Goal: Task Accomplishment & Management: Use online tool/utility

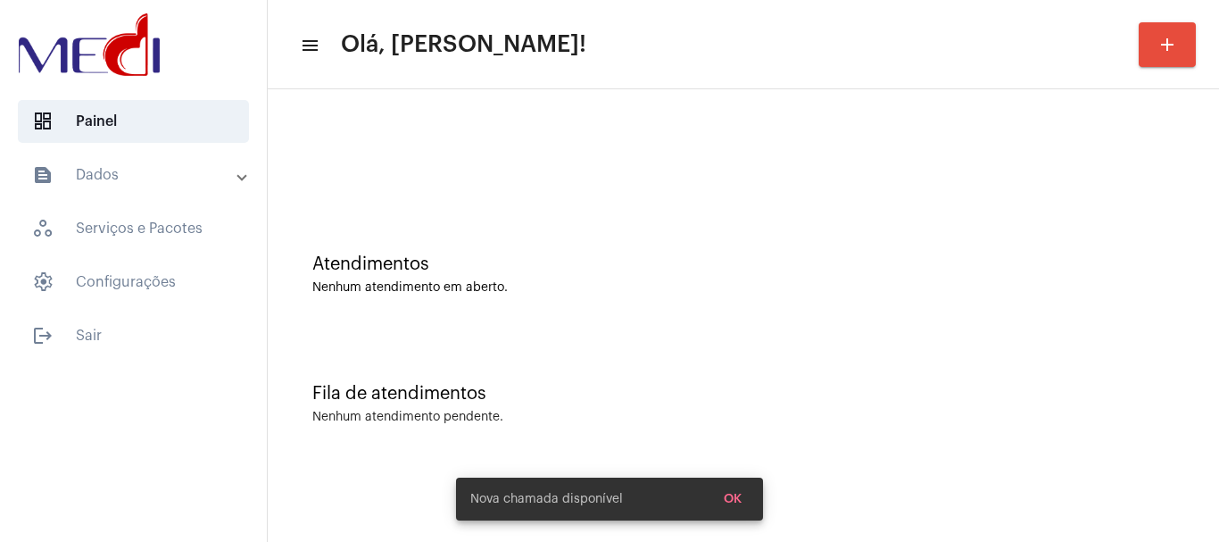
click at [713, 265] on div "Atendimentos" at bounding box center [743, 264] width 862 height 20
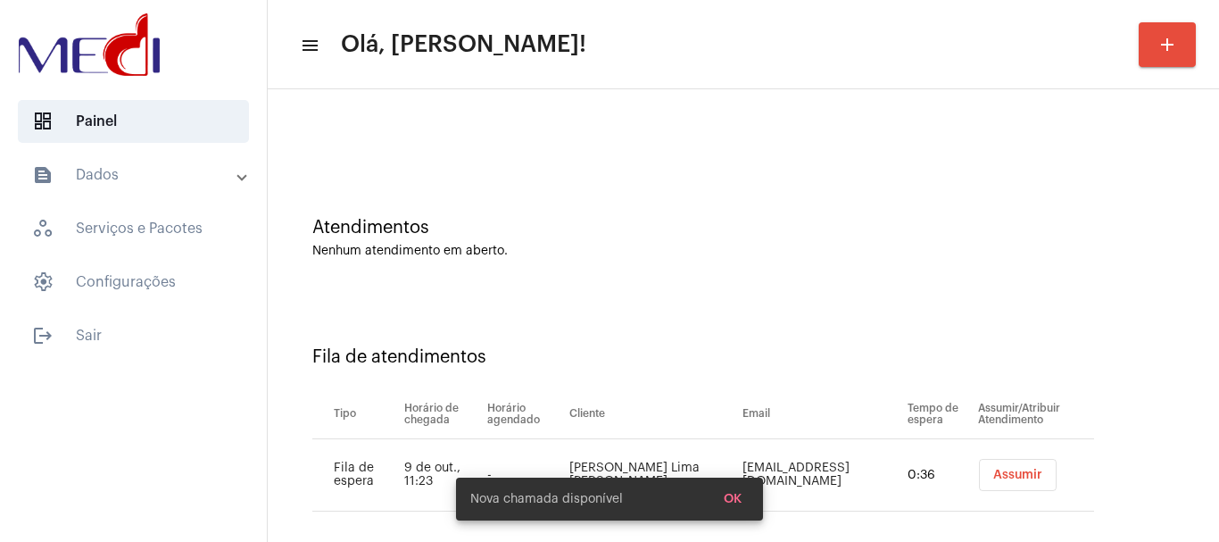
scroll to position [54, 0]
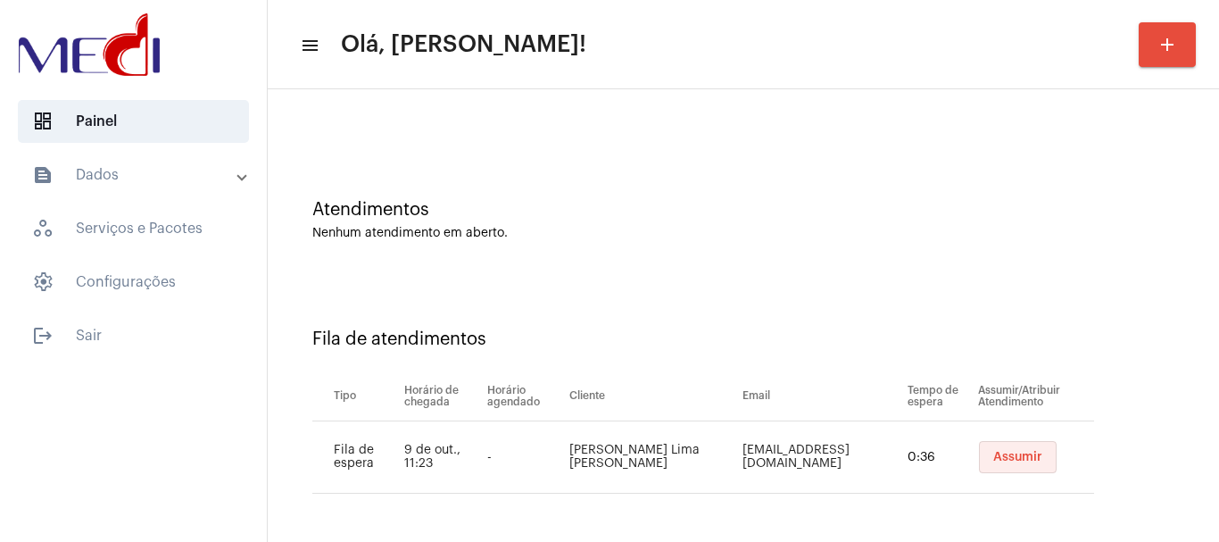
click at [1009, 454] on span "Assumir" at bounding box center [1018, 457] width 49 height 12
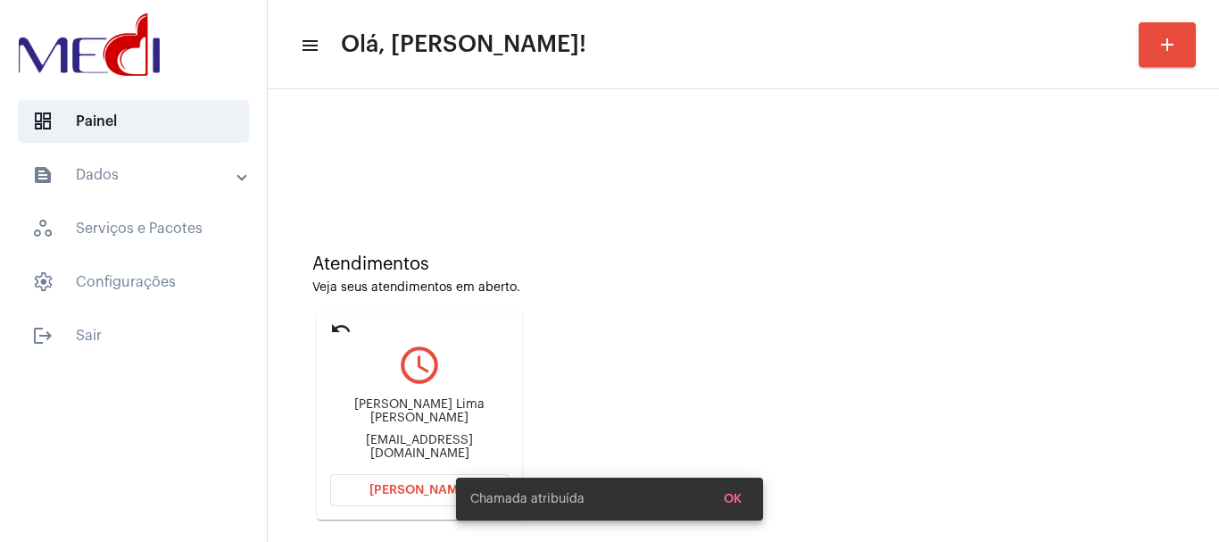
scroll to position [156, 0]
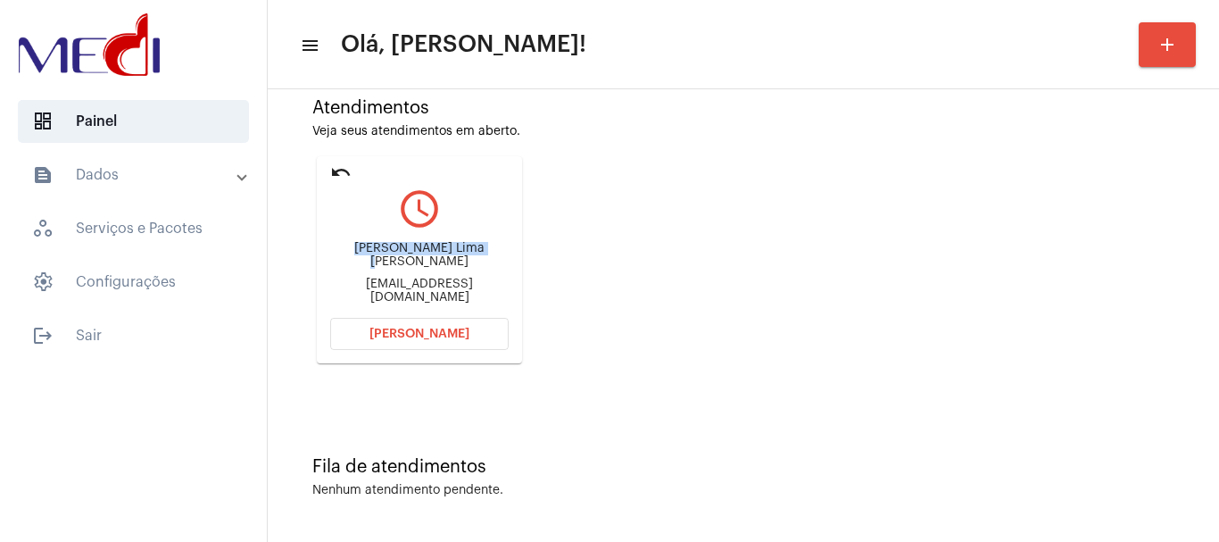
drag, startPoint x: 338, startPoint y: 262, endPoint x: 459, endPoint y: 253, distance: 120.9
click at [459, 253] on div "Rhyan Vinicius Lima Martins fjmn35@gmail.com" at bounding box center [419, 273] width 179 height 80
click at [450, 322] on button "Abrir Chamada" at bounding box center [419, 334] width 179 height 32
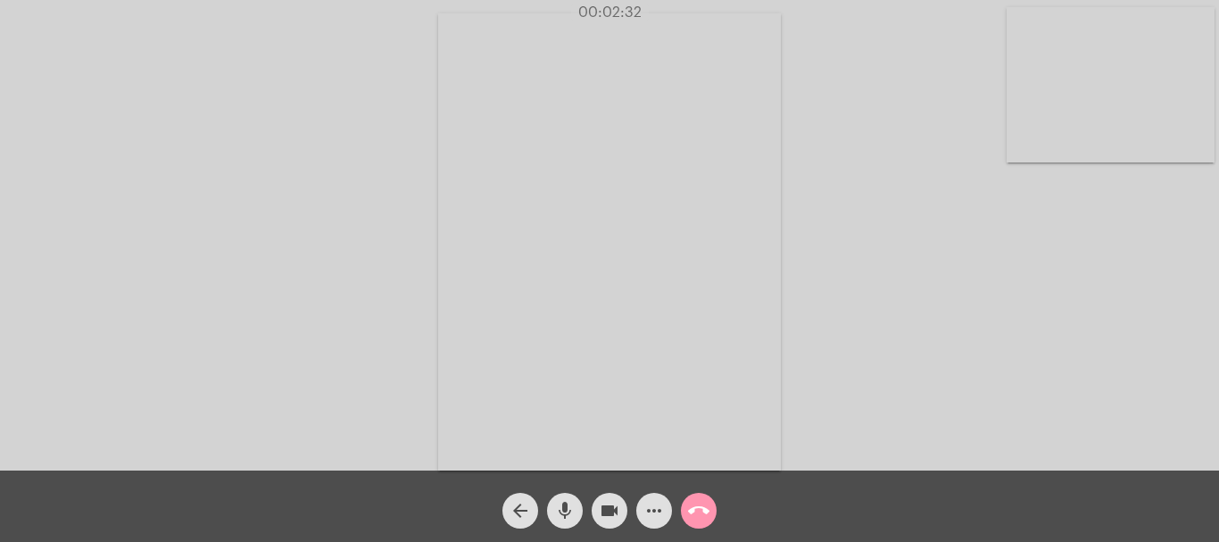
click at [703, 513] on mat-icon "call_end" at bounding box center [698, 510] width 21 height 21
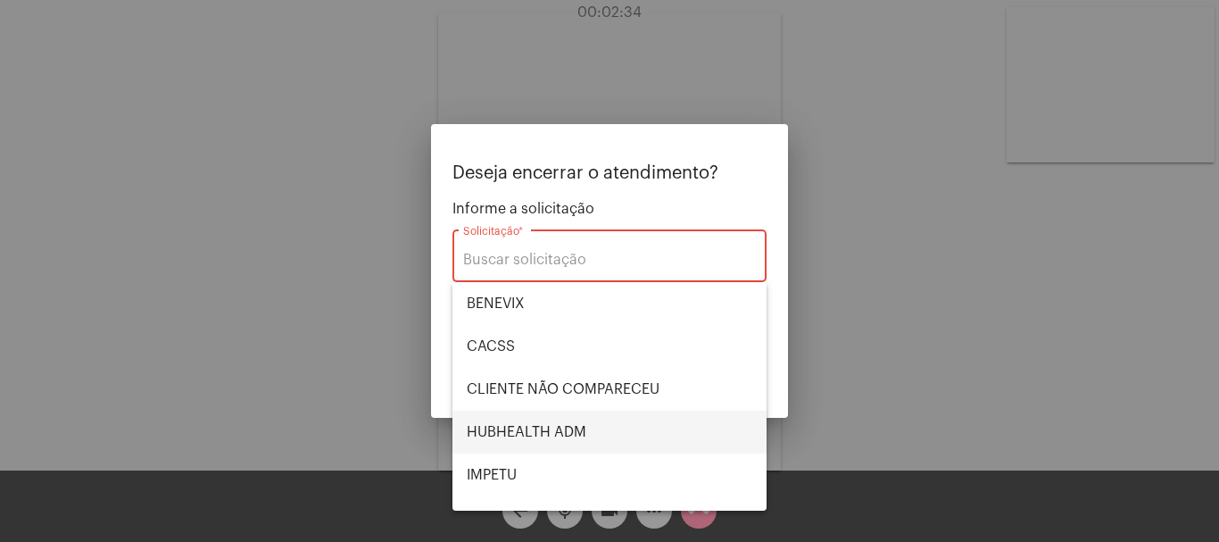
click at [603, 431] on span "HUBHEALTH ADM" at bounding box center [610, 432] width 286 height 43
type input "HUBHEALTH ADM"
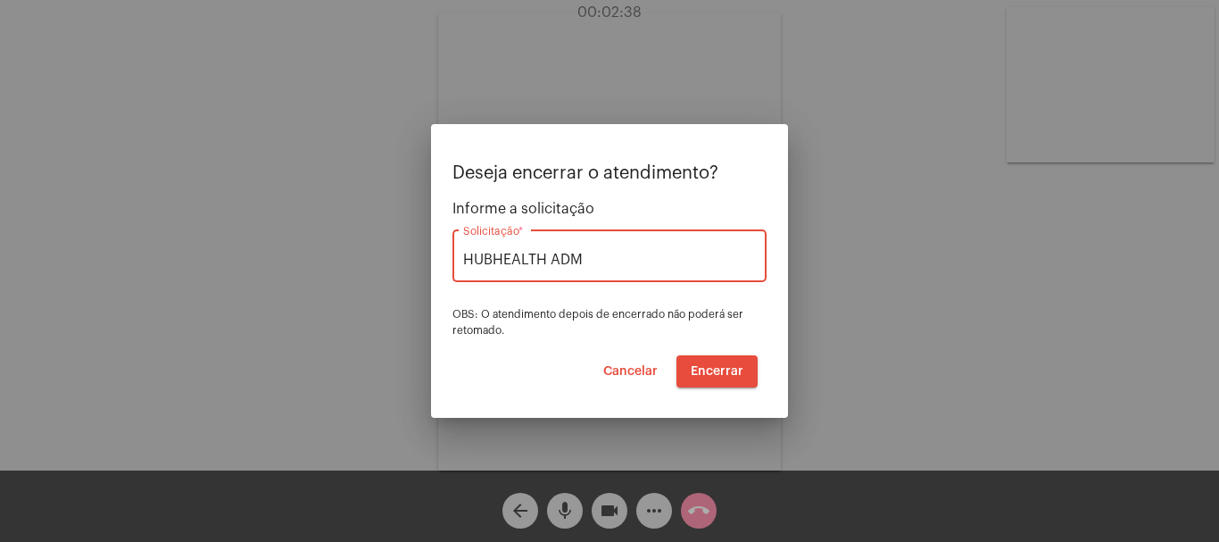
drag, startPoint x: 703, startPoint y: 372, endPoint x: 703, endPoint y: 357, distance: 15.2
click at [703, 357] on button "Encerrar" at bounding box center [717, 371] width 81 height 32
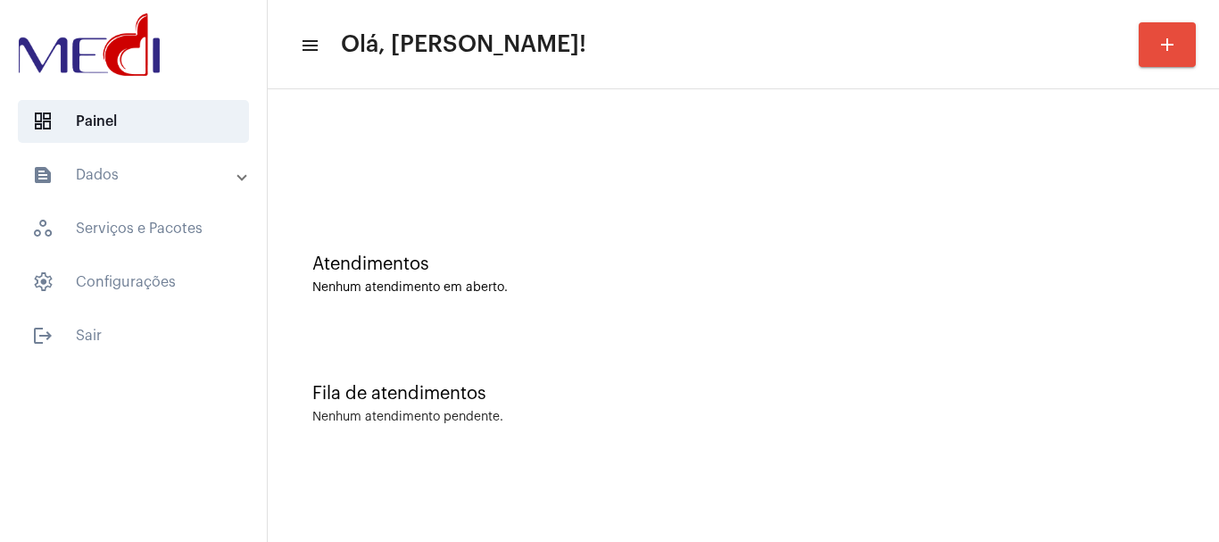
click at [460, 348] on div "Fila de atendimentos Nenhum atendimento pendente." at bounding box center [744, 394] width 934 height 129
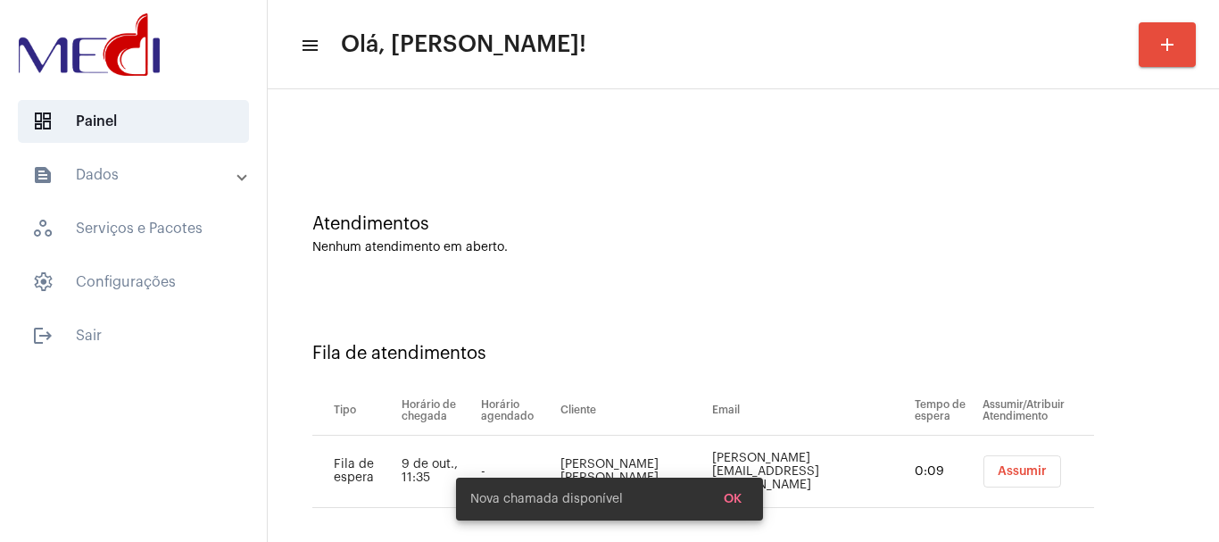
scroll to position [54, 0]
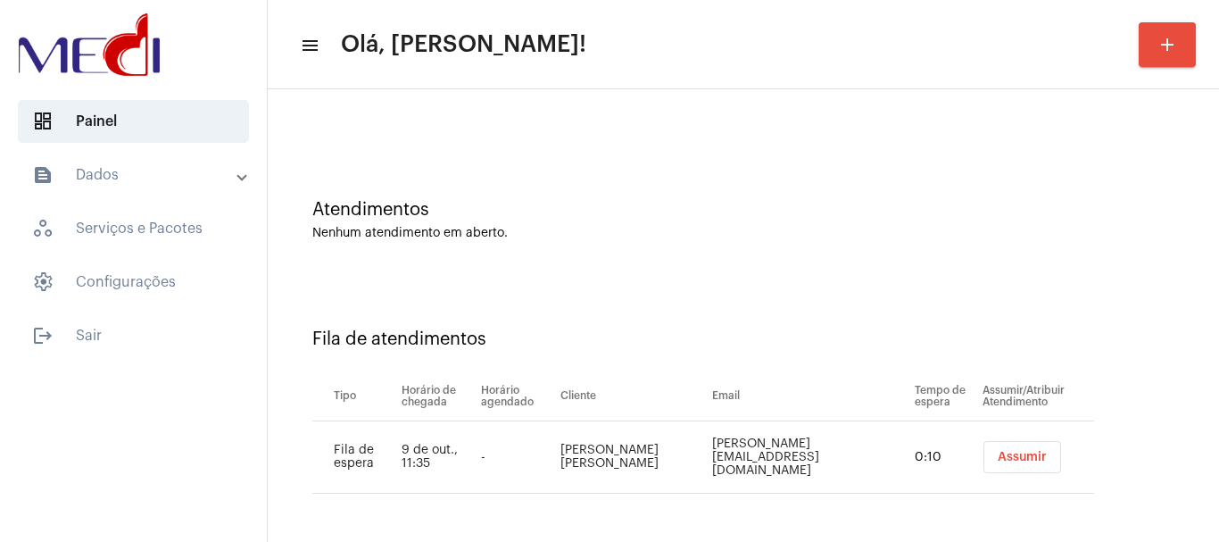
click at [998, 454] on span "Assumir" at bounding box center [1022, 457] width 49 height 12
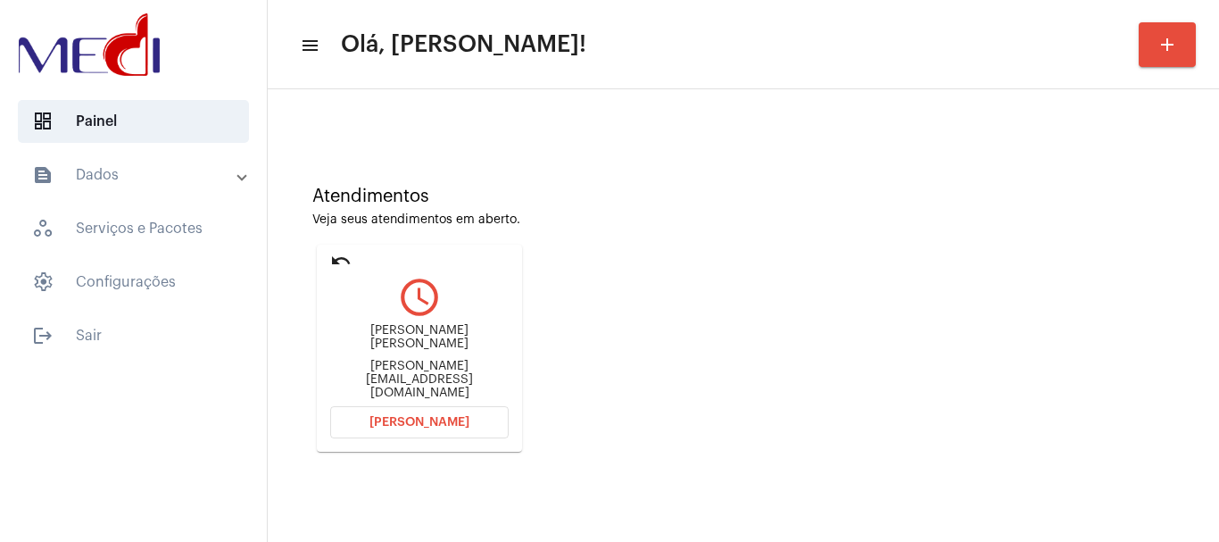
scroll to position [156, 0]
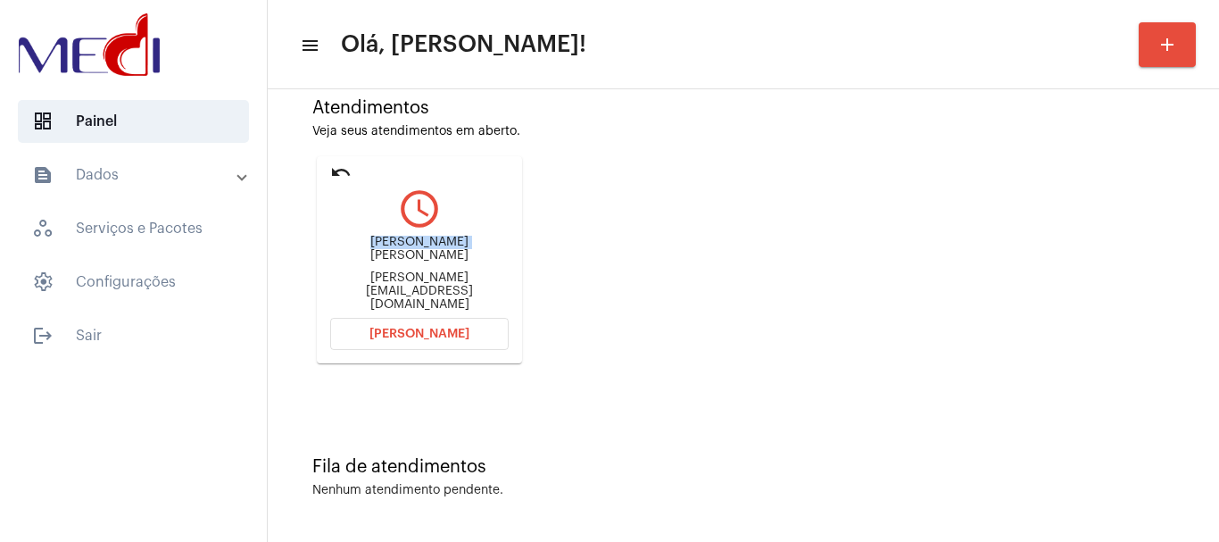
drag, startPoint x: 339, startPoint y: 256, endPoint x: 447, endPoint y: 242, distance: 109.0
click at [447, 242] on div "Aurora Lima Monteiro Jessica.geohistoria@gmail.com" at bounding box center [419, 273] width 179 height 80
copy div "Aurora Lima Mo"
click at [451, 338] on span "[PERSON_NAME]" at bounding box center [420, 334] width 100 height 12
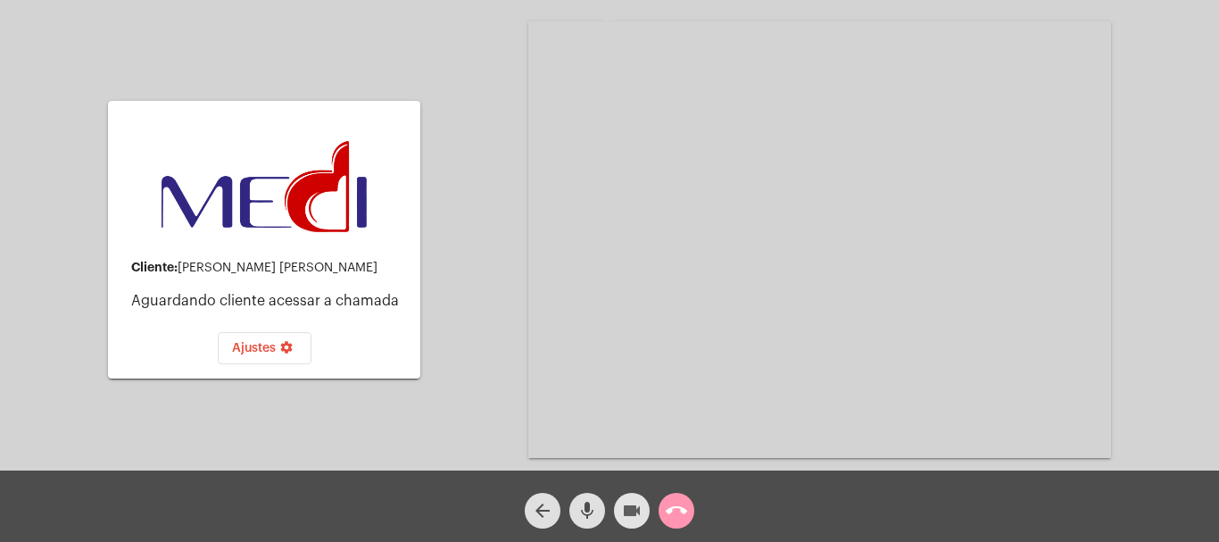
click at [630, 504] on mat-icon "videocam" at bounding box center [631, 510] width 21 height 21
click at [687, 499] on button "call_end" at bounding box center [677, 511] width 36 height 36
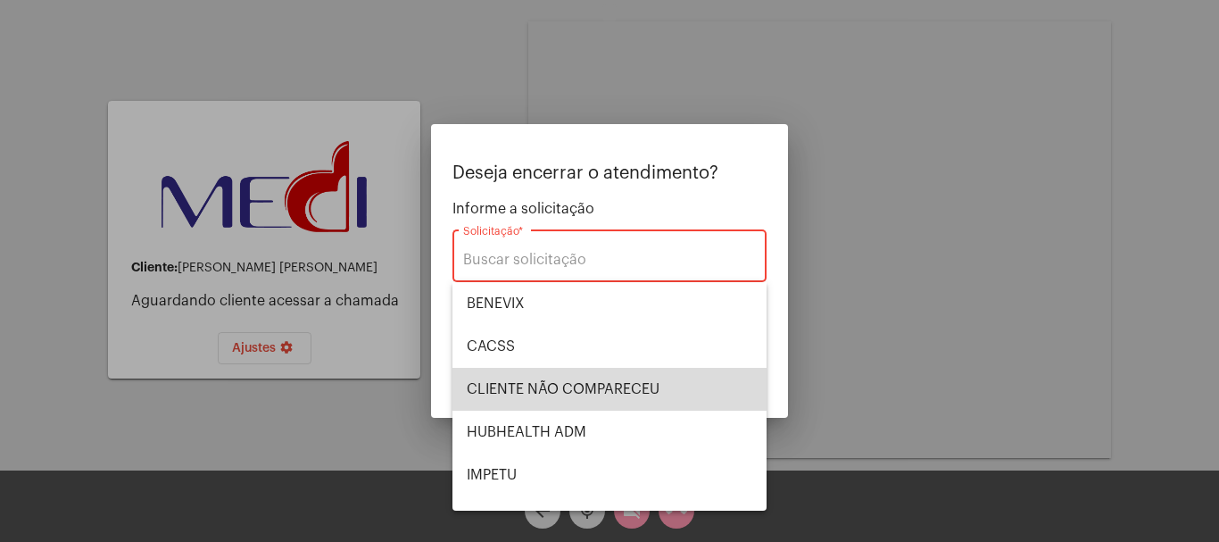
drag, startPoint x: 643, startPoint y: 392, endPoint x: 654, endPoint y: 386, distance: 13.2
click at [644, 391] on span "CLIENTE NÃO COMPARECEU" at bounding box center [610, 389] width 286 height 43
type input "CLIENTE NÃO COMPARECEU"
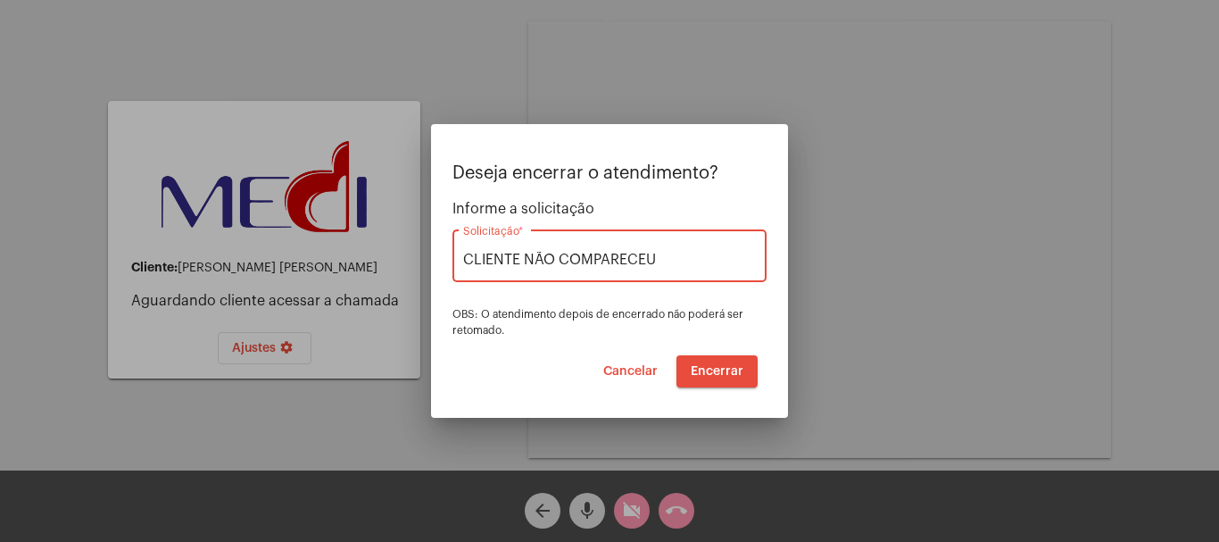
click at [721, 365] on span "Encerrar" at bounding box center [717, 371] width 53 height 12
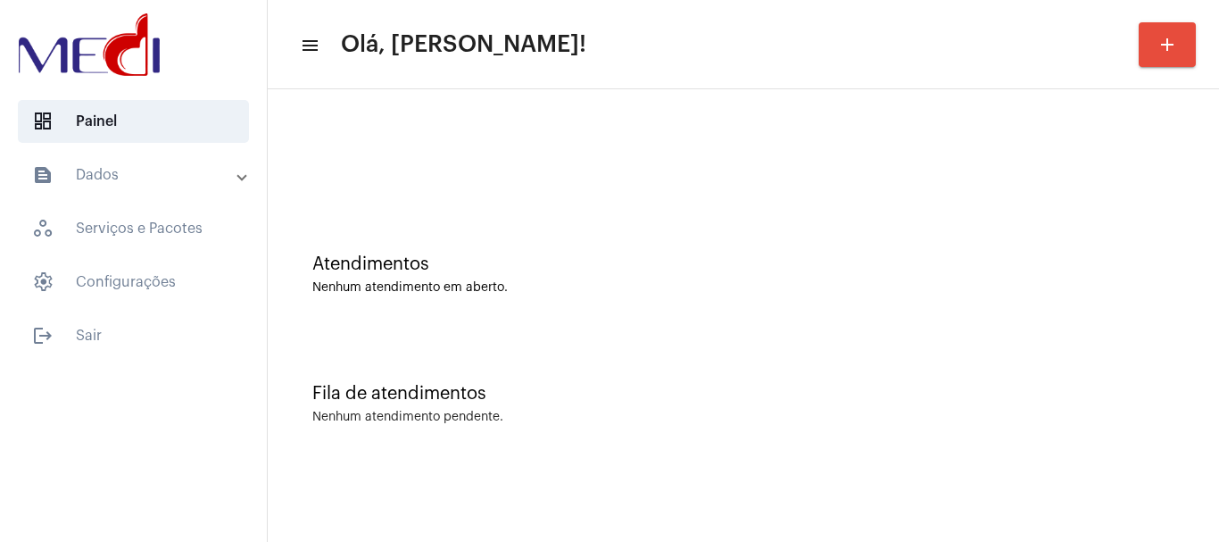
click at [631, 279] on div "Atendimentos Nenhum atendimento em aberto." at bounding box center [743, 274] width 862 height 40
click at [780, 268] on div "Atendimentos" at bounding box center [743, 264] width 862 height 20
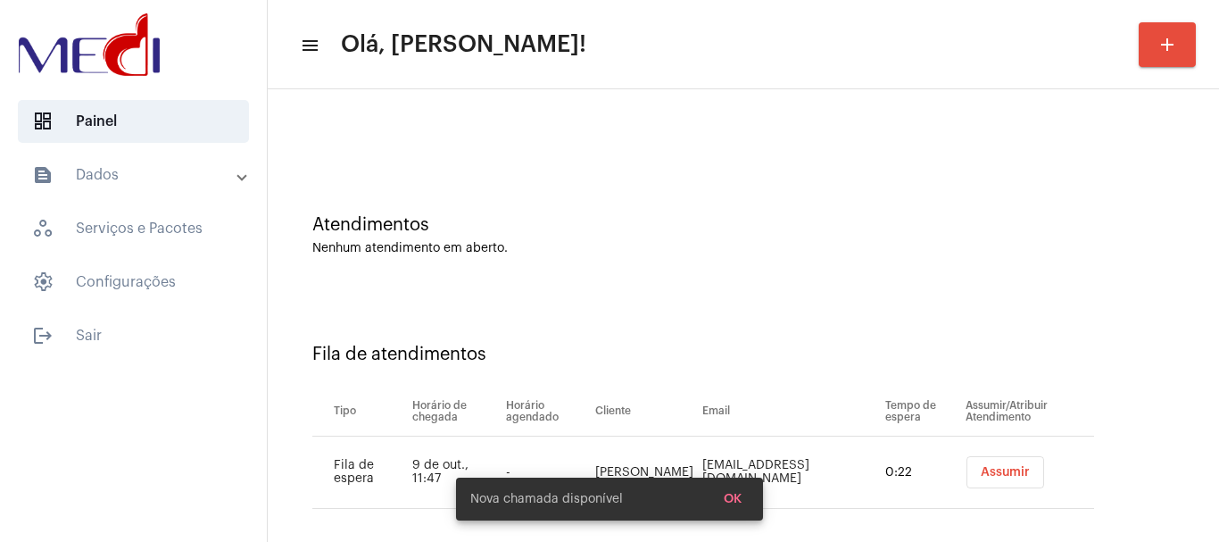
scroll to position [54, 0]
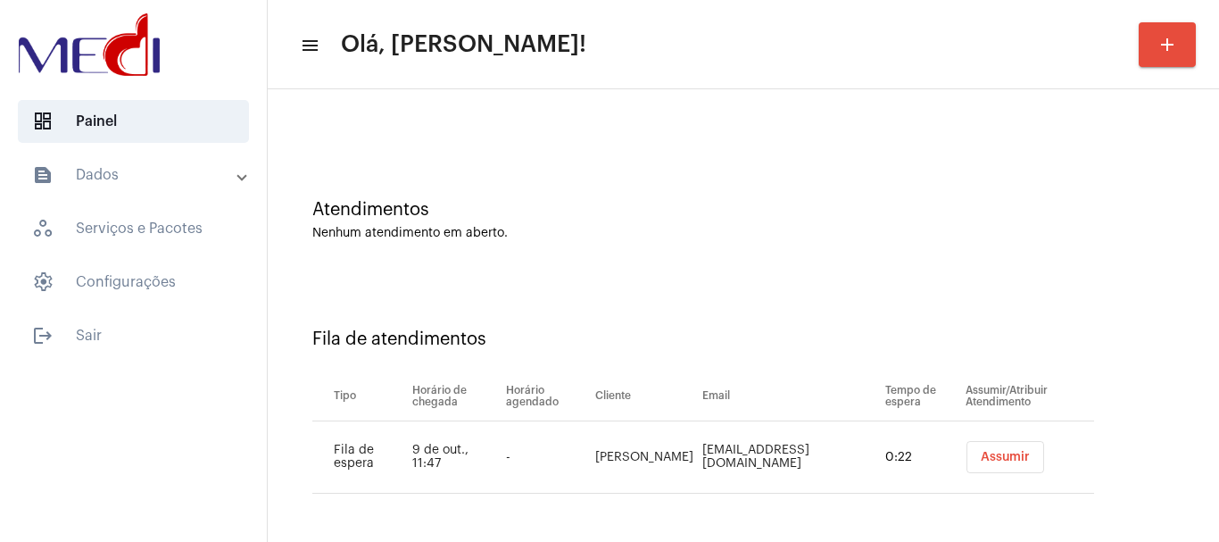
click at [983, 453] on span "Assumir" at bounding box center [1005, 457] width 49 height 12
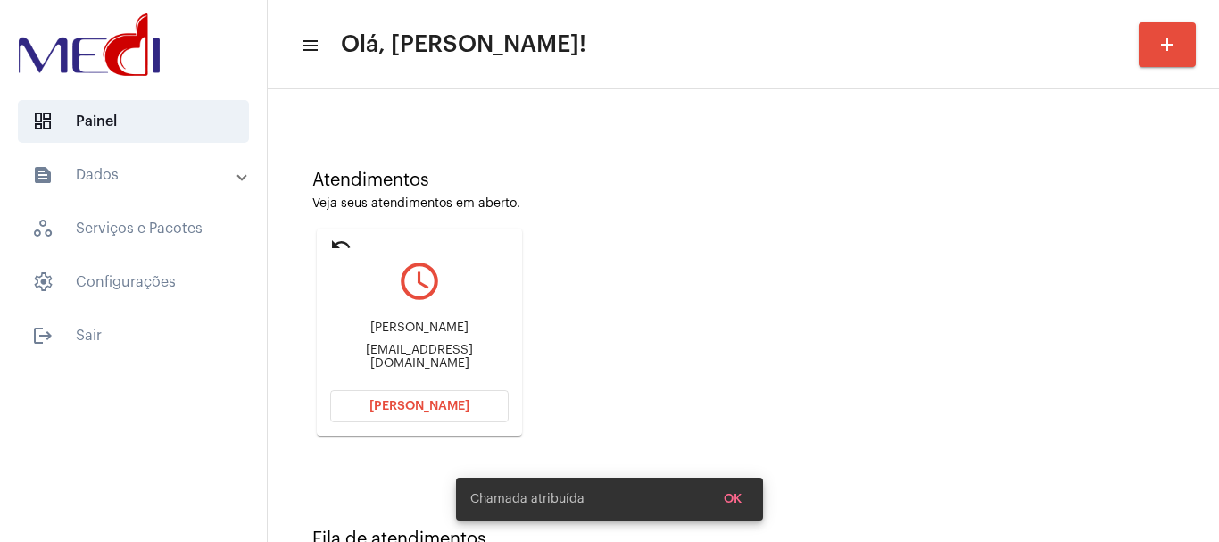
scroll to position [156, 0]
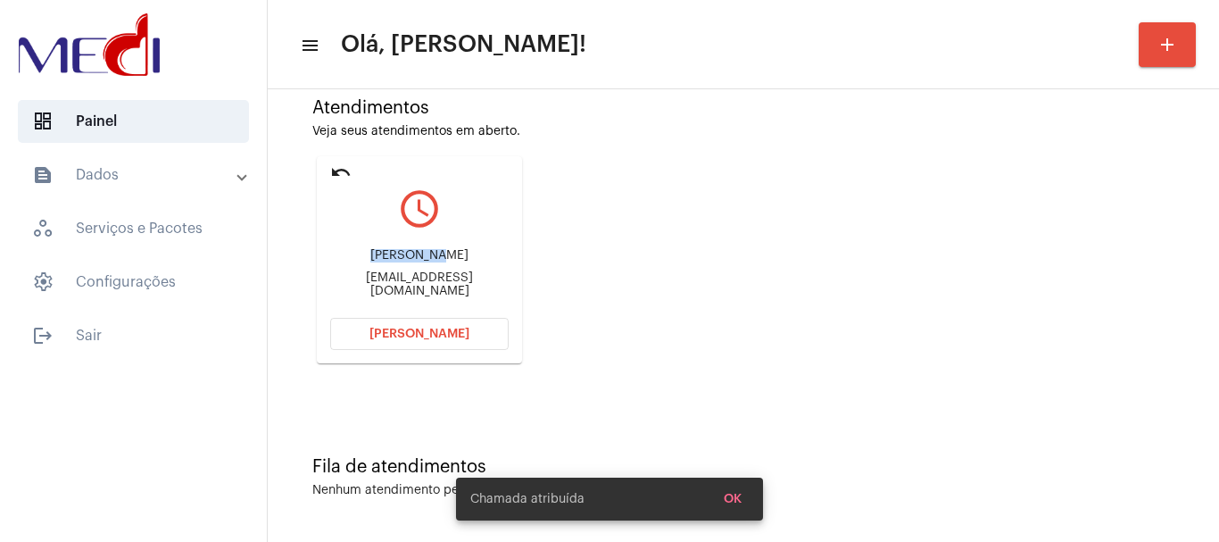
drag, startPoint x: 381, startPoint y: 258, endPoint x: 461, endPoint y: 246, distance: 80.4
click at [461, 246] on div "Madja Melo Madjalucas@gmail.com" at bounding box center [419, 273] width 179 height 80
copy div "Madja Melo"
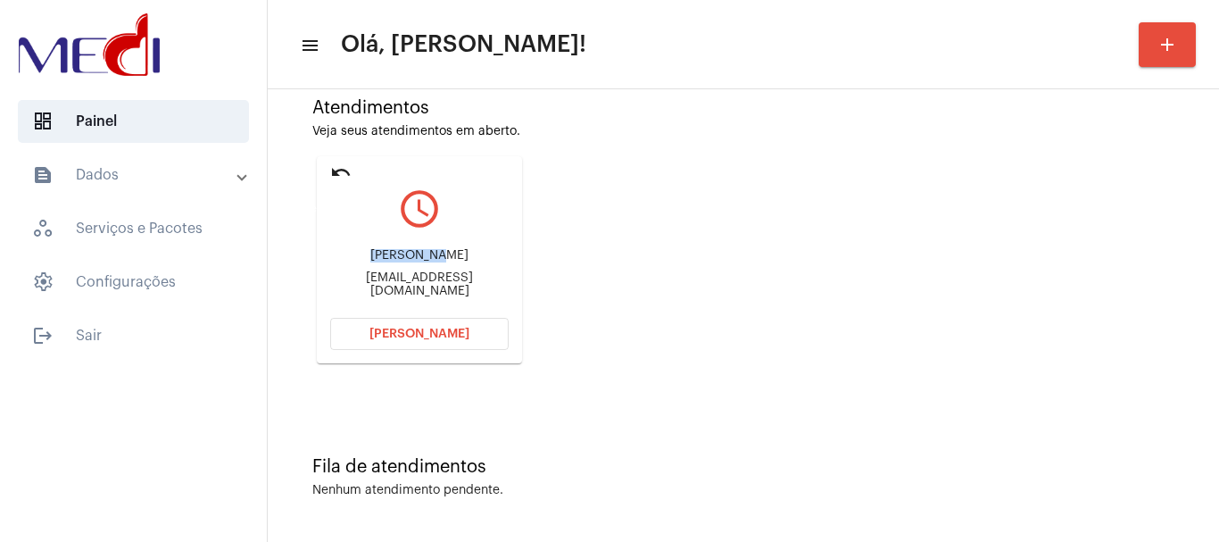
click at [337, 168] on mat-icon "undo" at bounding box center [340, 172] width 21 height 21
click at [338, 166] on mat-icon "undo" at bounding box center [340, 172] width 21 height 21
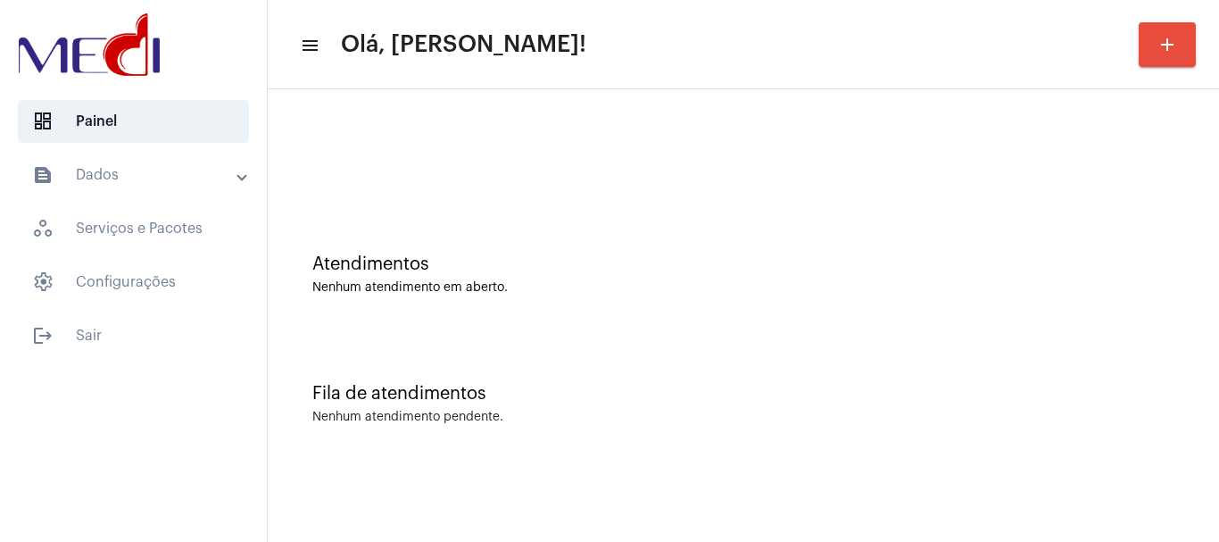
scroll to position [0, 0]
click at [565, 271] on div "Atendimentos" at bounding box center [743, 264] width 862 height 20
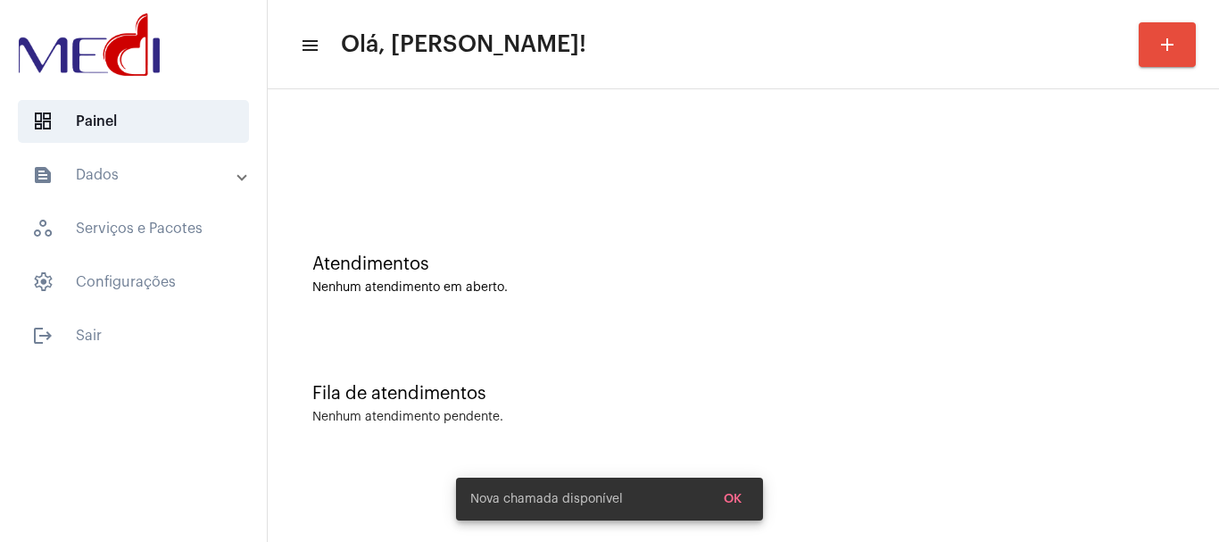
click at [787, 253] on div "Atendimentos Nenhum atendimento em aberto." at bounding box center [744, 265] width 934 height 129
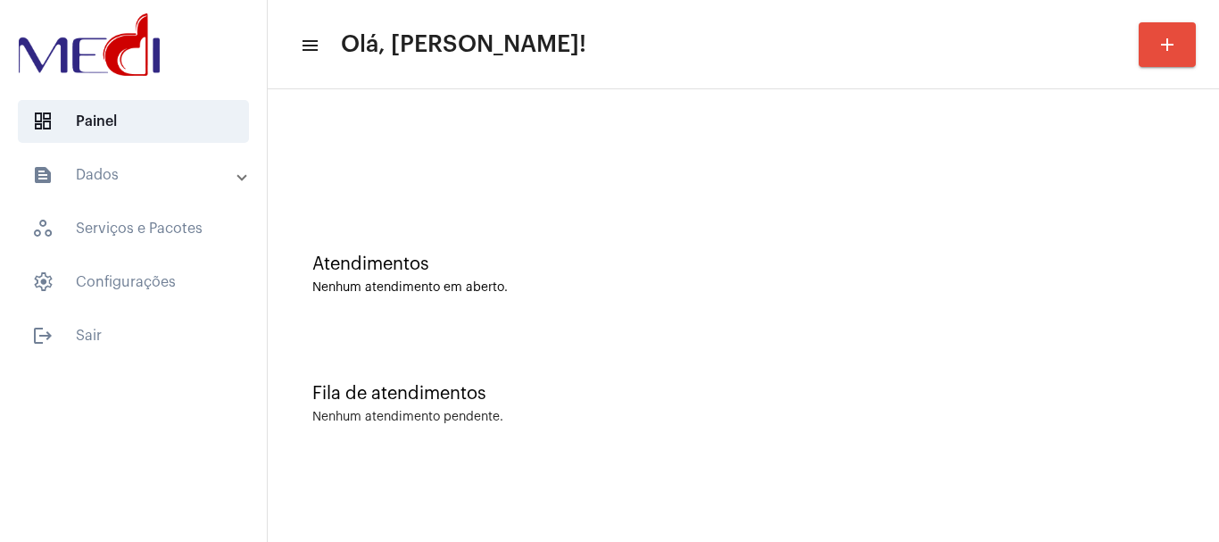
click at [677, 294] on div "Nenhum atendimento em aberto." at bounding box center [743, 287] width 862 height 13
drag, startPoint x: 949, startPoint y: 329, endPoint x: 957, endPoint y: 320, distance: 12.7
click at [957, 320] on div "Atendimentos Nenhum atendimento em aberto." at bounding box center [744, 265] width 934 height 129
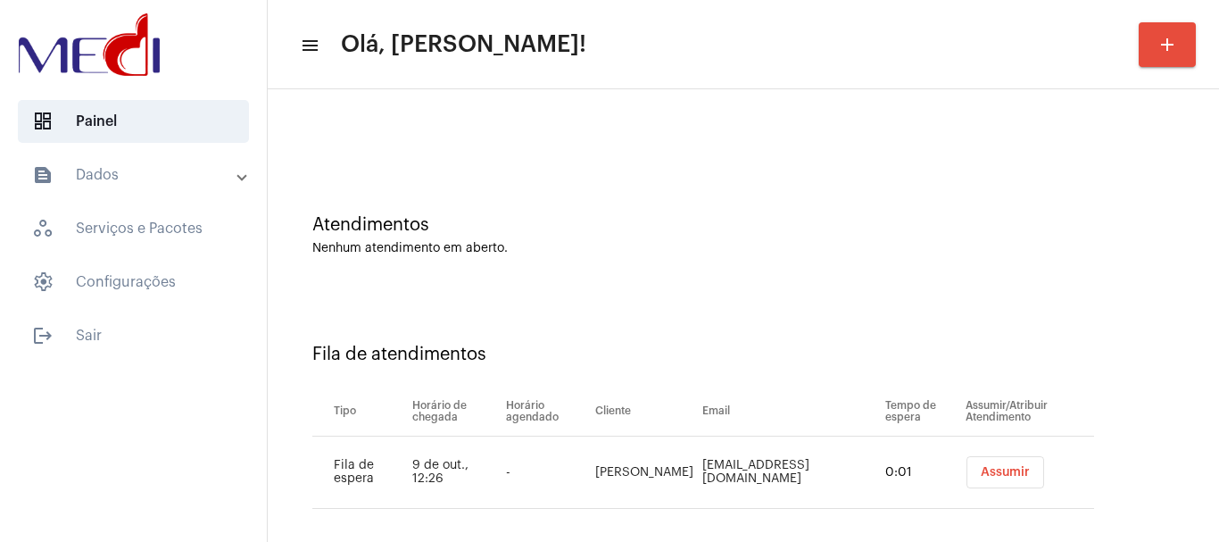
scroll to position [54, 0]
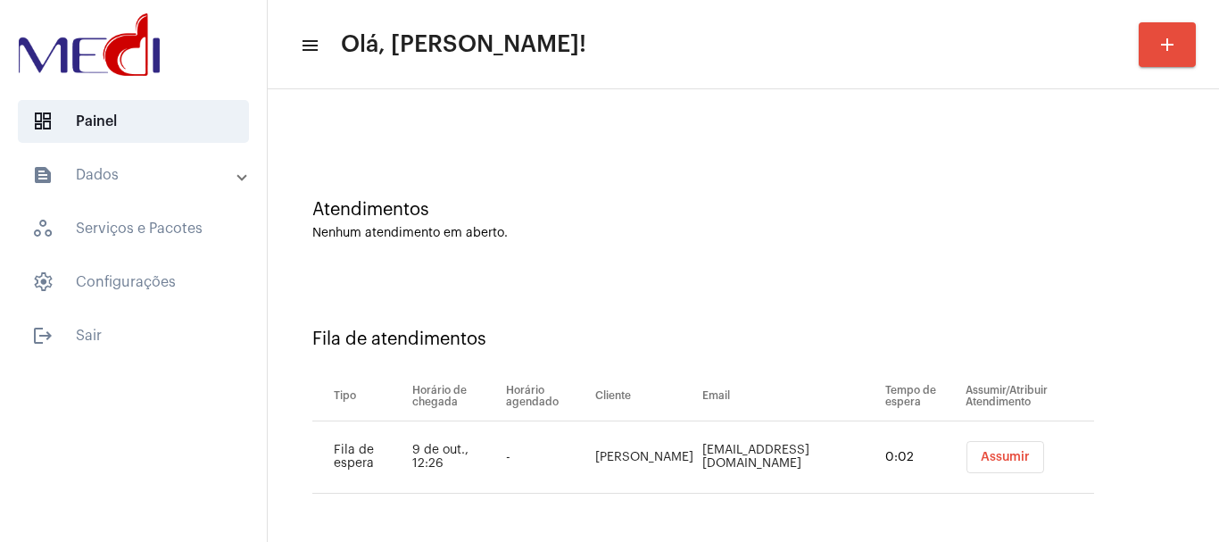
click at [981, 462] on span "Assumir" at bounding box center [1005, 457] width 49 height 12
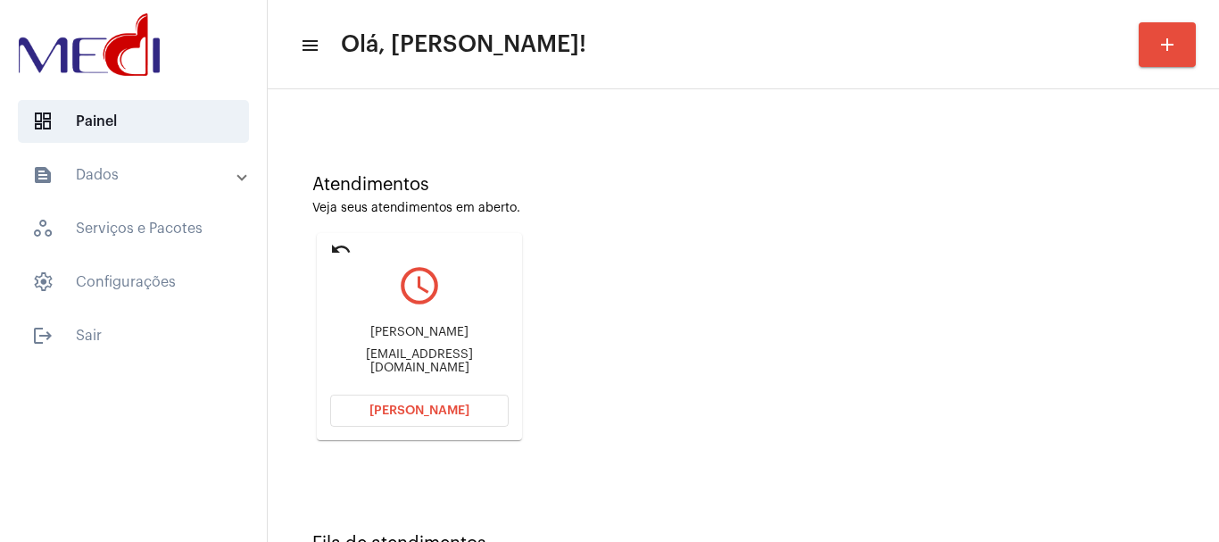
scroll to position [156, 0]
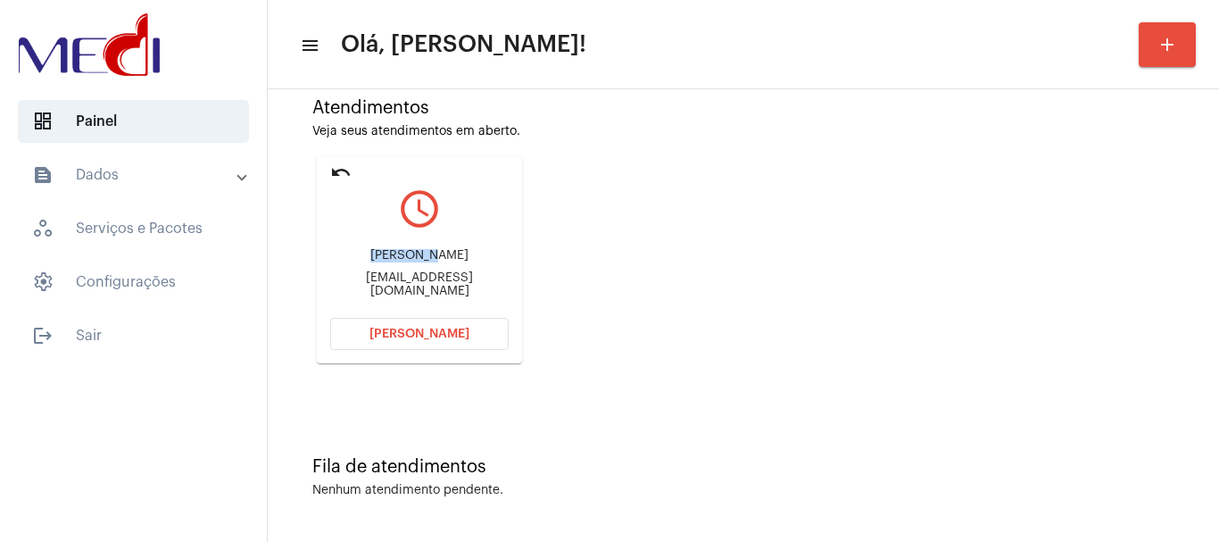
drag, startPoint x: 335, startPoint y: 256, endPoint x: 400, endPoint y: 244, distance: 66.4
click at [400, 246] on div "Ewerton Pereira de Menezes ewerton56@yahoo.com.br" at bounding box center [419, 273] width 179 height 80
copy div "Ewerton Pe"
click at [384, 329] on span "Abrir Chamada" at bounding box center [420, 334] width 100 height 12
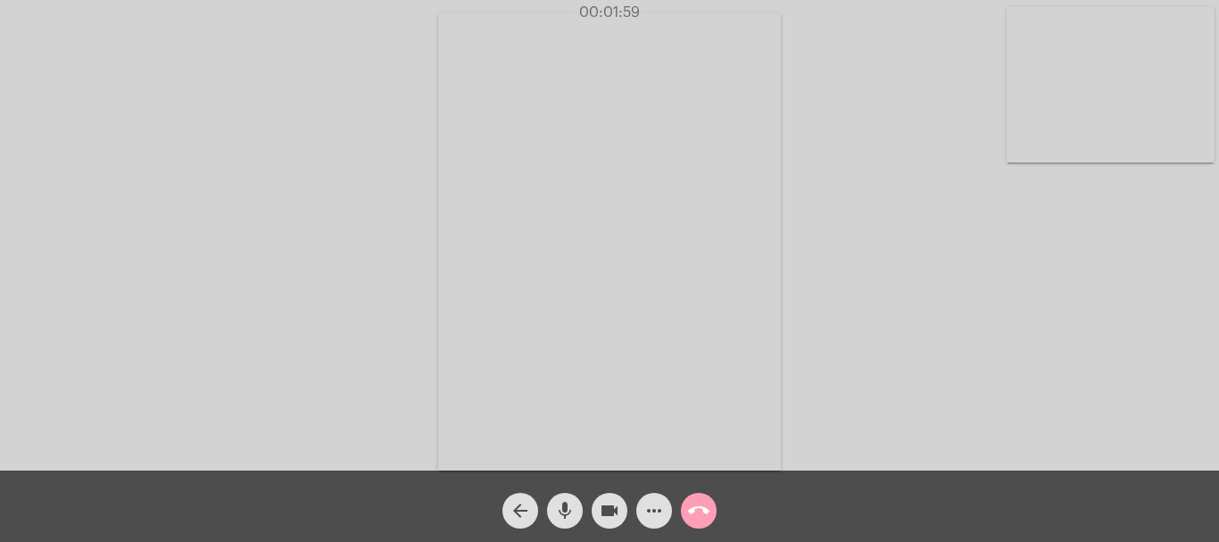
click at [698, 514] on mat-icon "call_end" at bounding box center [698, 510] width 21 height 21
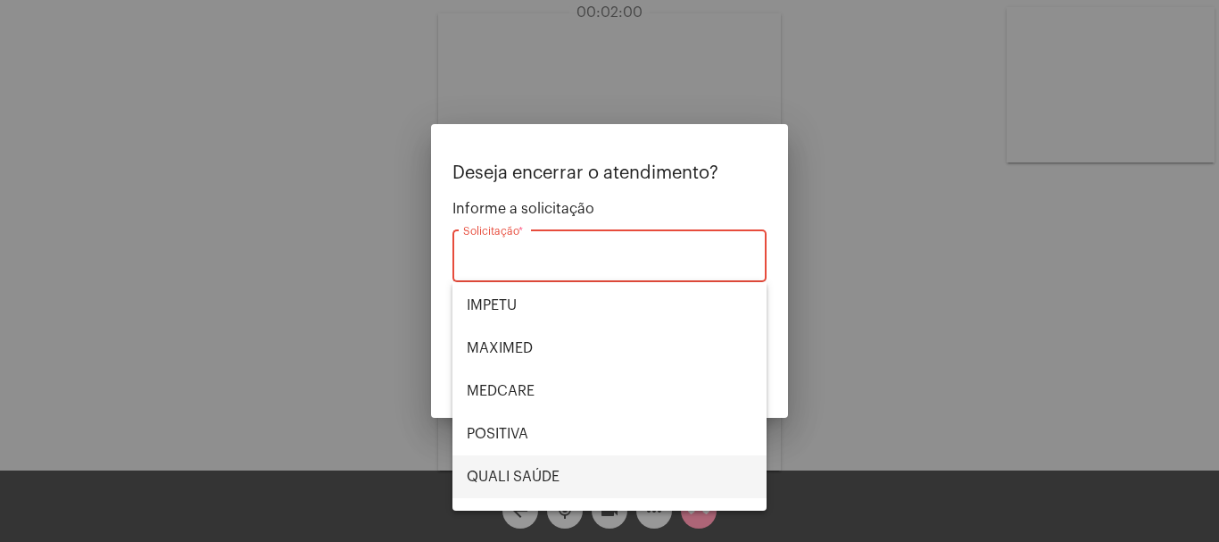
scroll to position [371, 0]
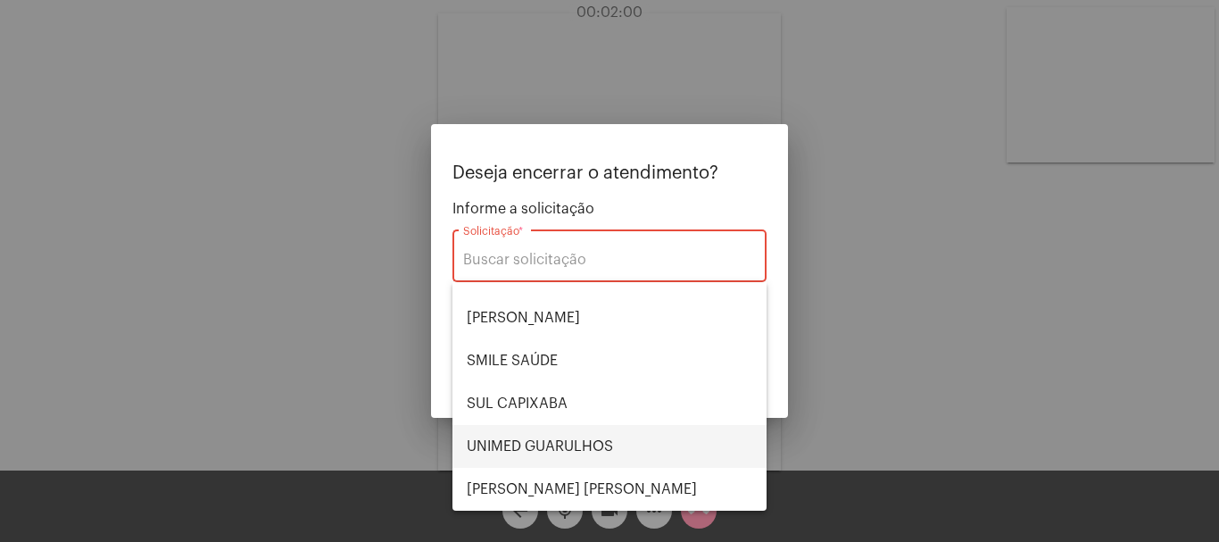
click at [587, 440] on span "UNIMED GUARULHOS" at bounding box center [610, 446] width 286 height 43
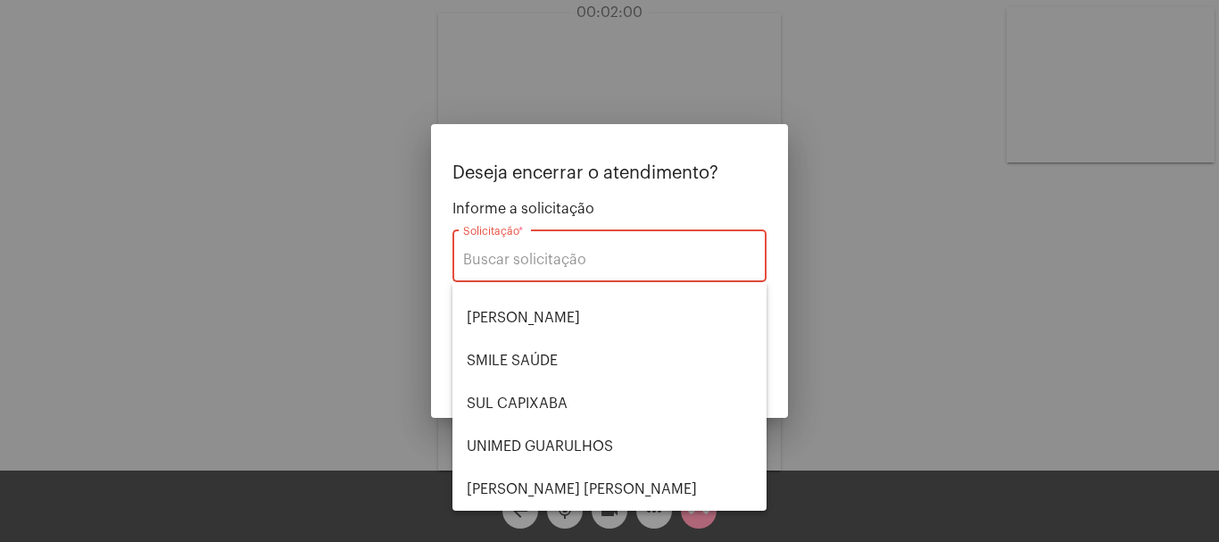
type input "UNIMED GUARULHOS"
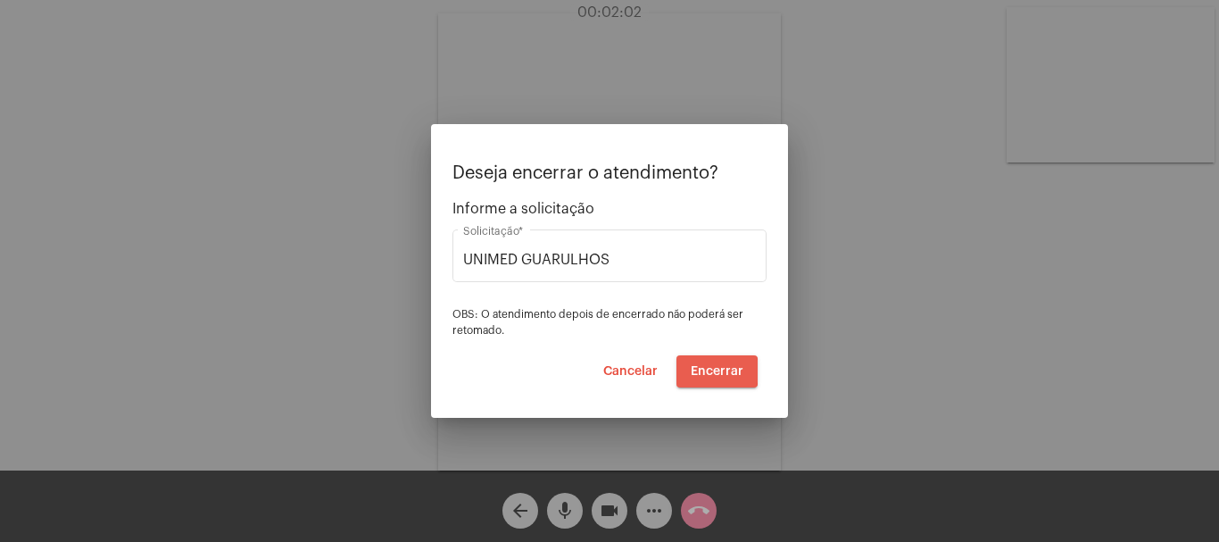
click at [704, 370] on span "Encerrar" at bounding box center [717, 371] width 53 height 12
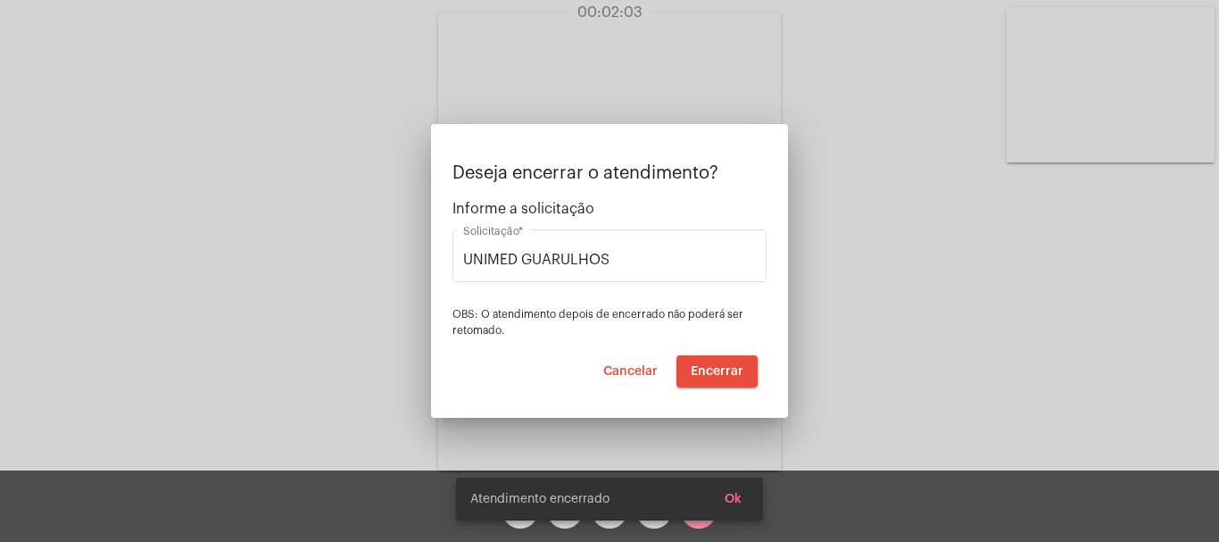
click at [704, 370] on video at bounding box center [609, 241] width 343 height 457
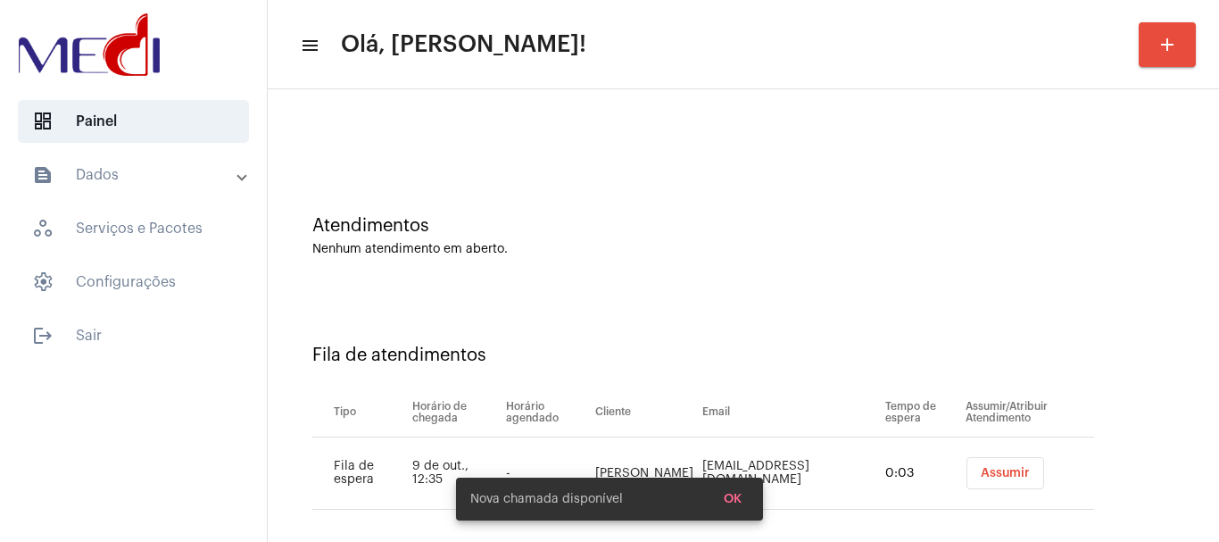
scroll to position [54, 0]
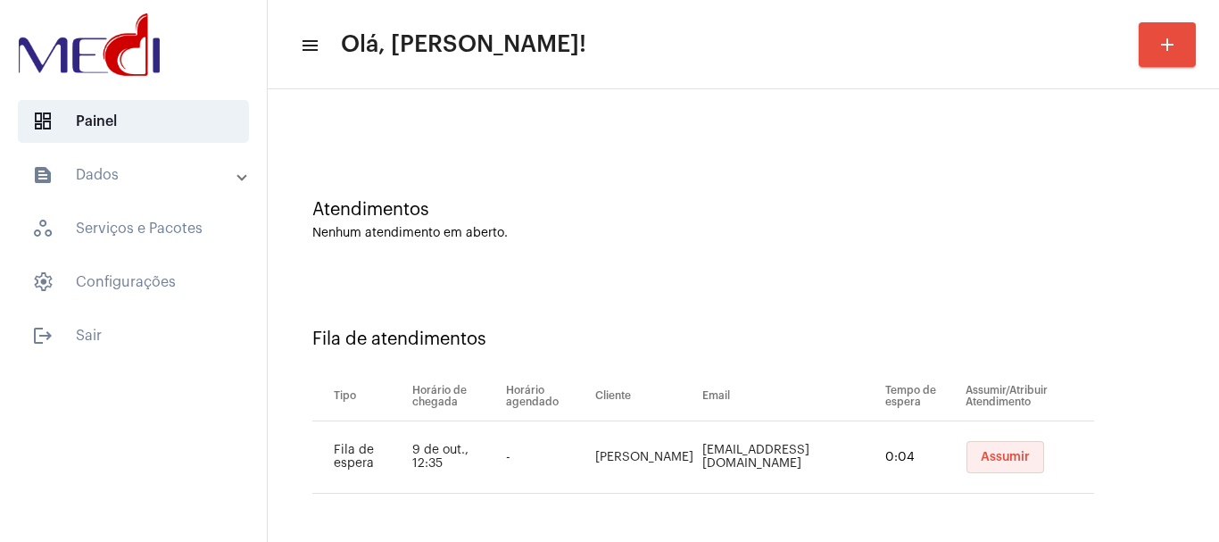
click at [973, 450] on button "Assumir" at bounding box center [1006, 457] width 78 height 32
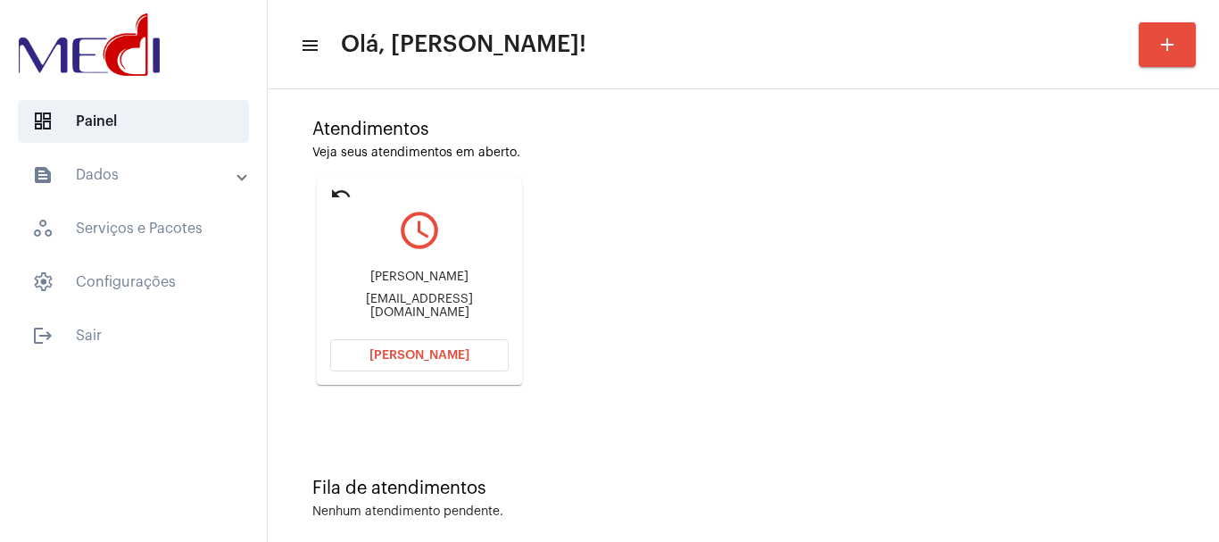
scroll to position [156, 0]
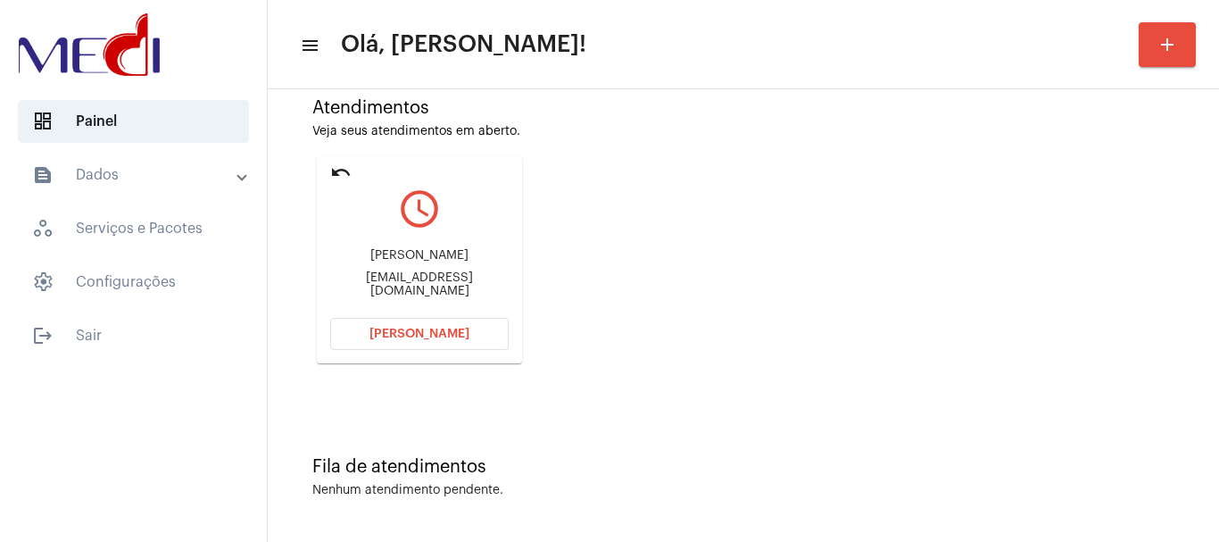
drag, startPoint x: 381, startPoint y: 252, endPoint x: 440, endPoint y: 253, distance: 58.9
click at [440, 253] on div "Ella Bonoso ellaeaguiar@gmail.com" at bounding box center [419, 273] width 179 height 80
copy div "Ella Bono"
click at [338, 168] on mat-icon "undo" at bounding box center [340, 172] width 21 height 21
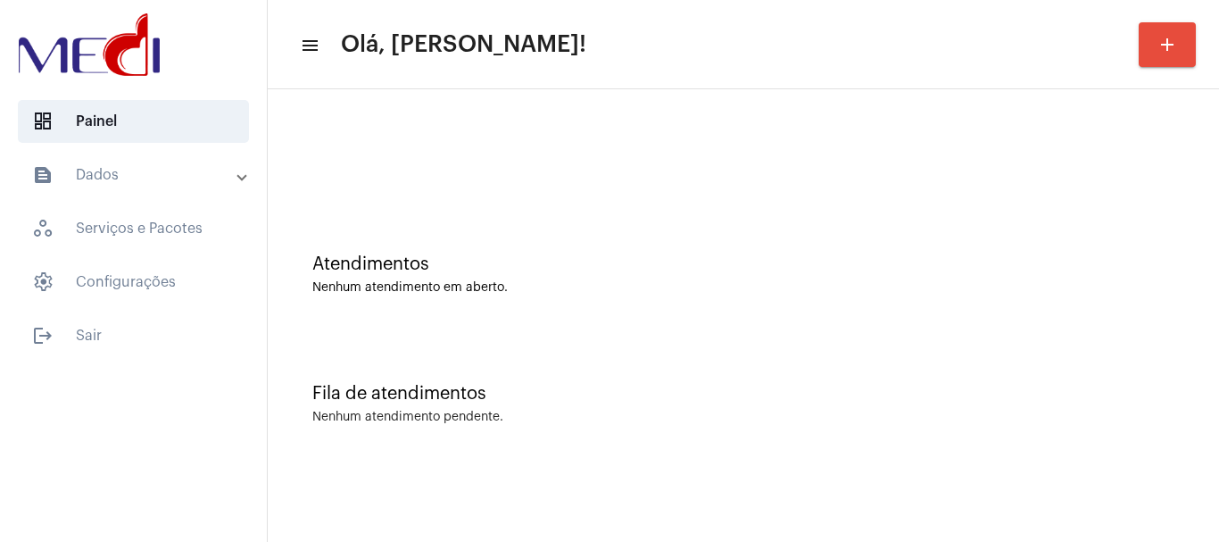
scroll to position [0, 0]
click at [689, 338] on div "Fila de atendimentos Nenhum atendimento pendente." at bounding box center [744, 394] width 934 height 129
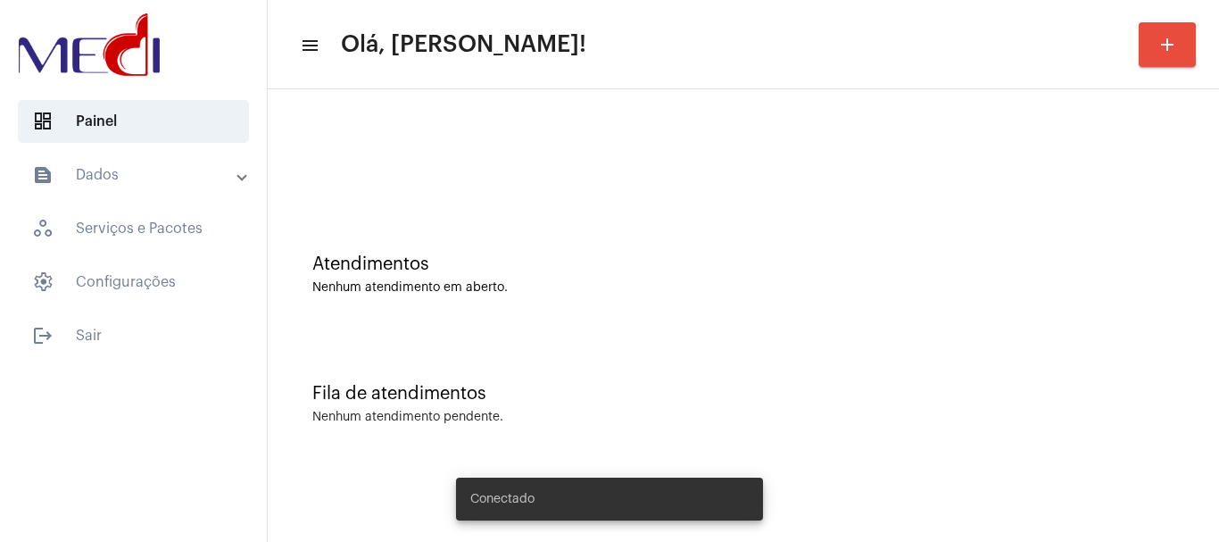
click at [619, 223] on div "Atendimentos Nenhum atendimento em aberto." at bounding box center [744, 265] width 934 height 129
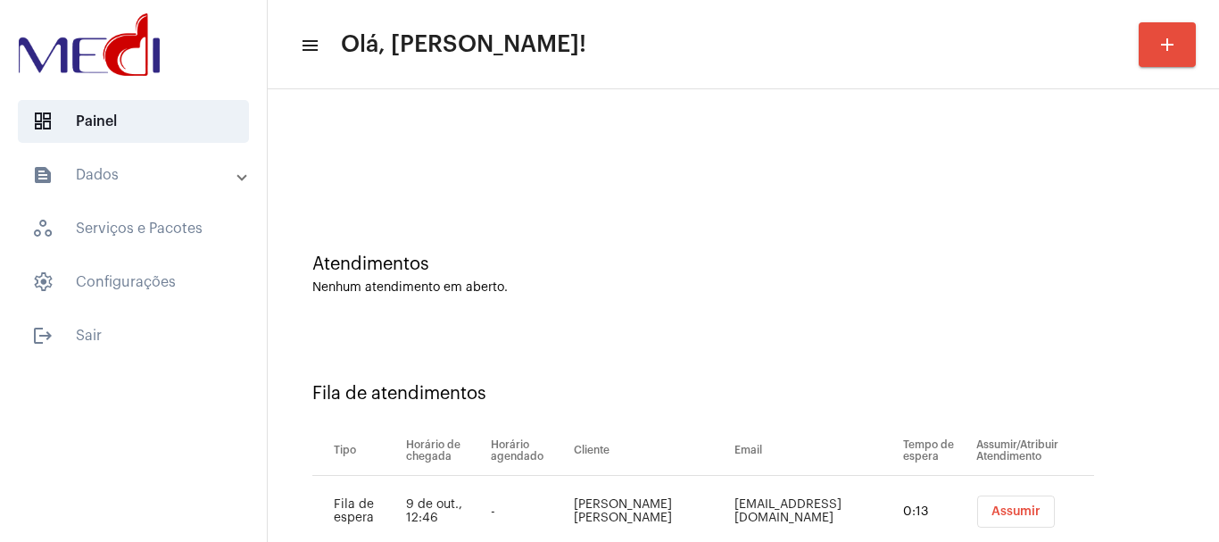
click at [992, 512] on span "Assumir" at bounding box center [1016, 511] width 49 height 12
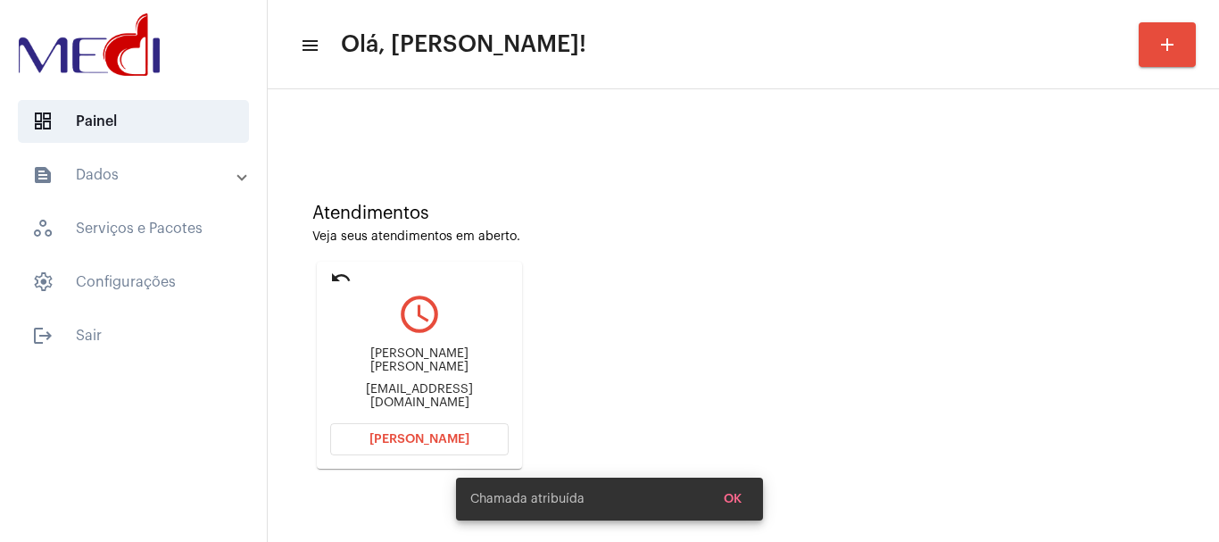
scroll to position [89, 0]
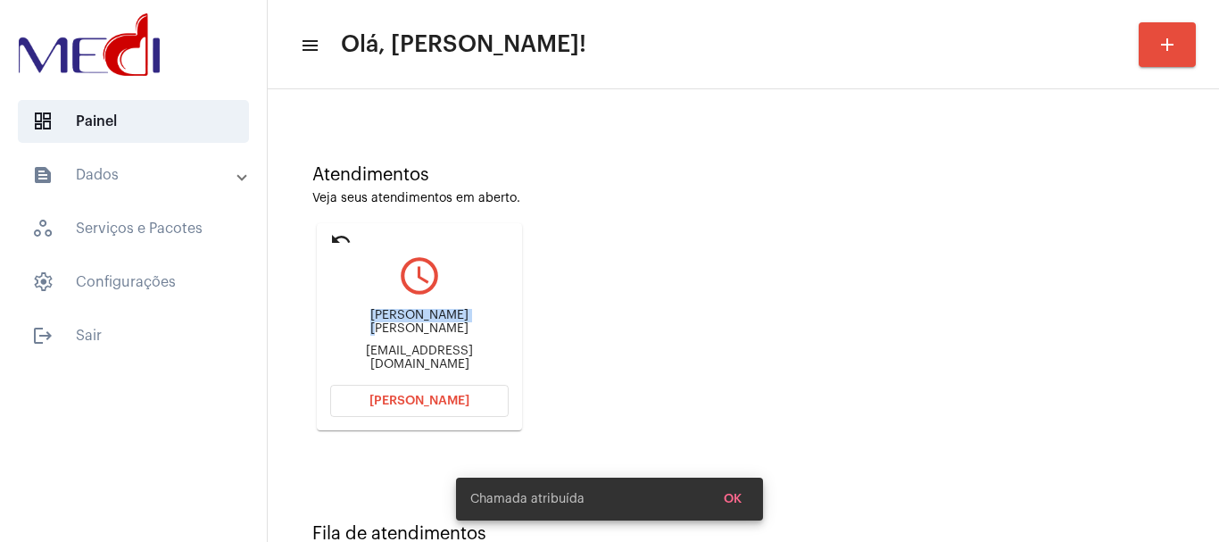
drag, startPoint x: 345, startPoint y: 325, endPoint x: 429, endPoint y: 322, distance: 84.0
click at [429, 322] on mat-card "undo query_builder [PERSON_NAME] [PERSON_NAME] [EMAIL_ADDRESS][DOMAIN_NAME] [PE…" at bounding box center [419, 326] width 205 height 207
copy div "[PERSON_NAME]"
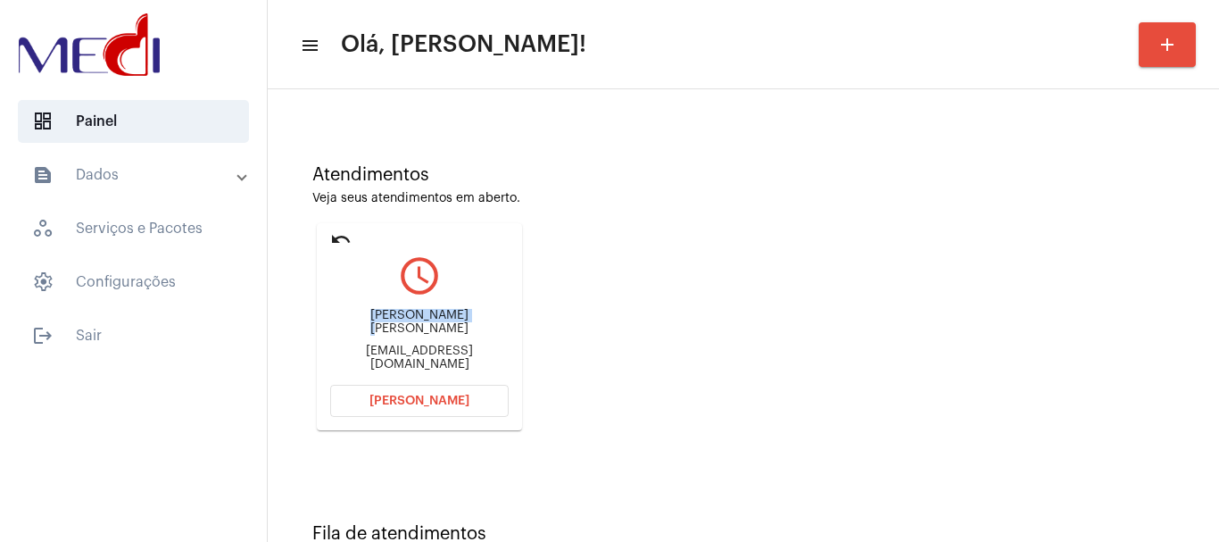
click at [437, 393] on button "[PERSON_NAME]" at bounding box center [419, 401] width 179 height 32
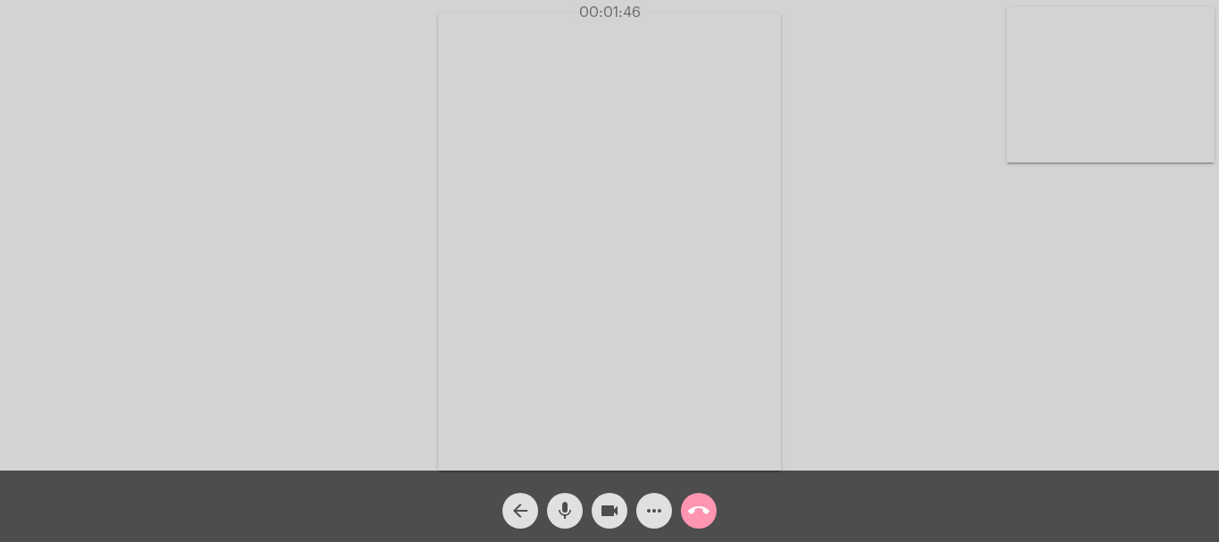
click at [699, 508] on mat-icon "call_end" at bounding box center [698, 510] width 21 height 21
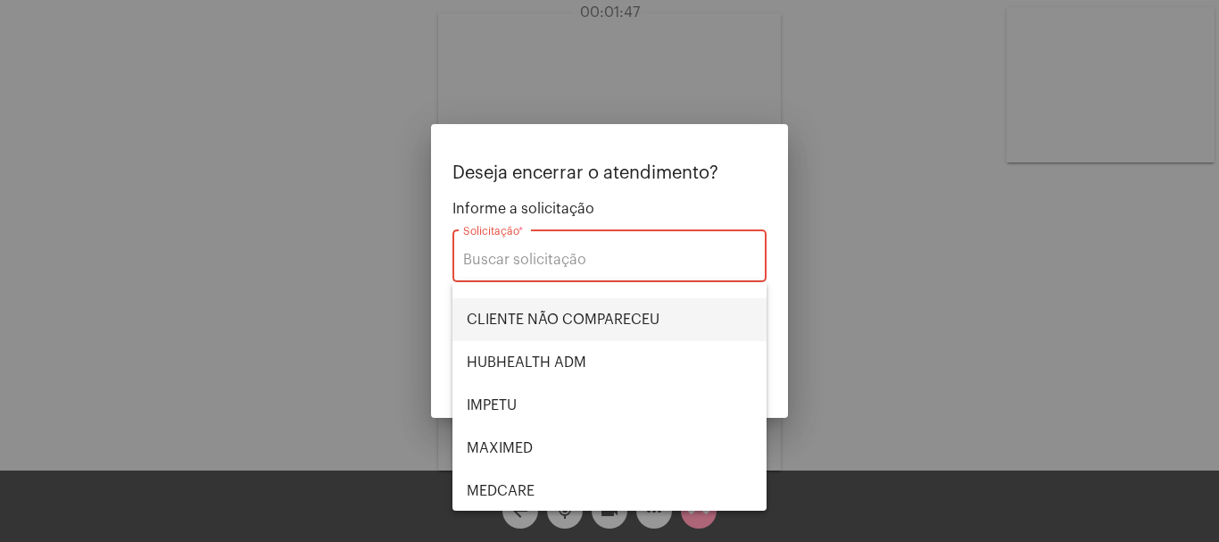
scroll to position [179, 0]
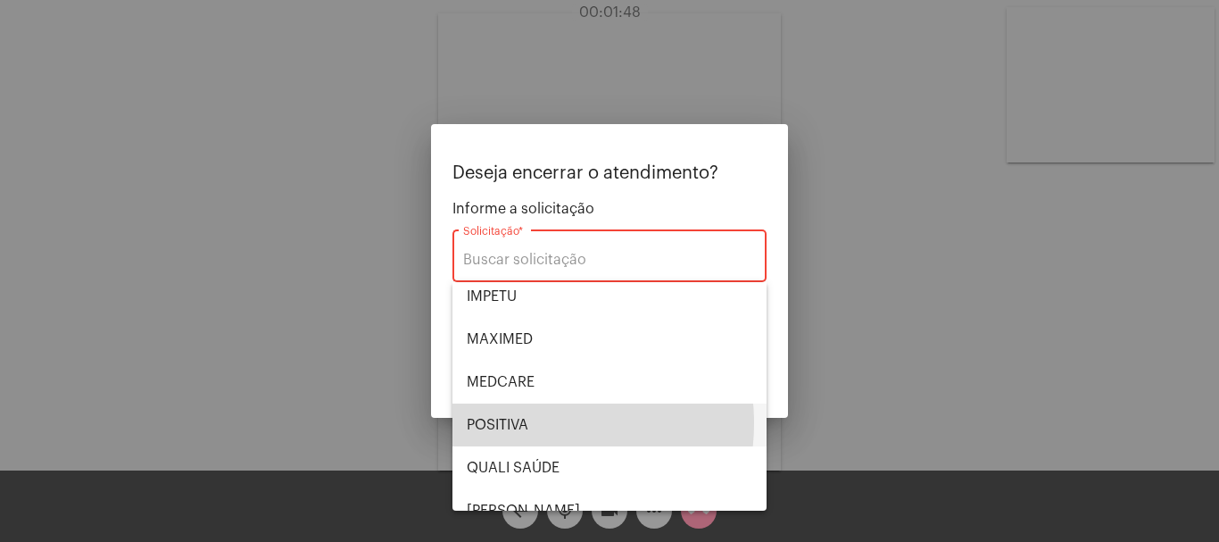
click at [520, 423] on span "POSITIVA" at bounding box center [610, 425] width 286 height 43
type input "POSITIVA"
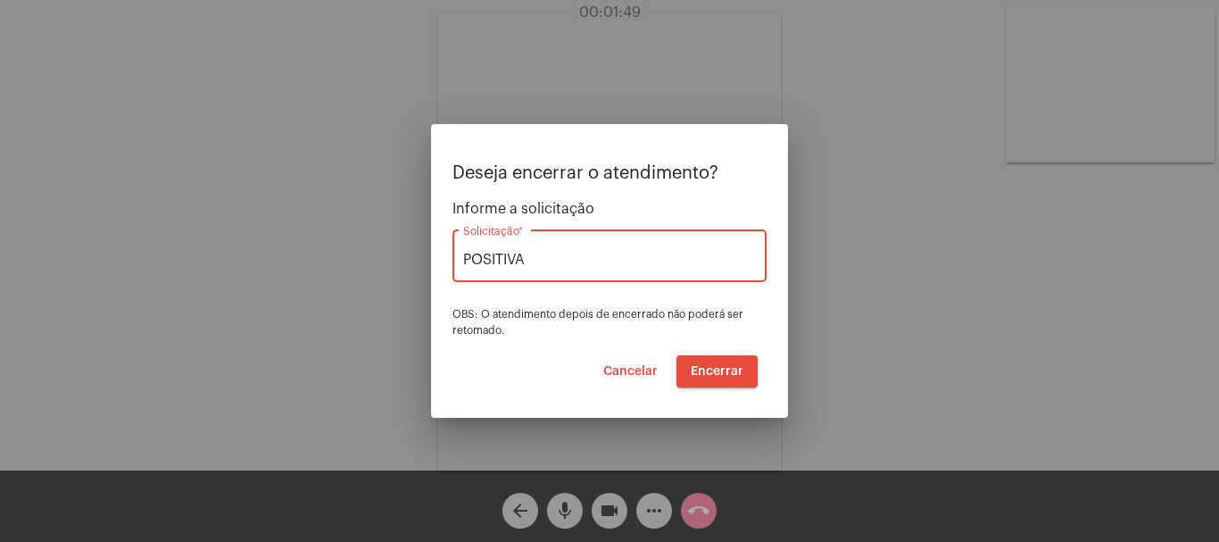
click at [729, 371] on span "Encerrar" at bounding box center [717, 371] width 53 height 12
